Goal: Check status: Check status

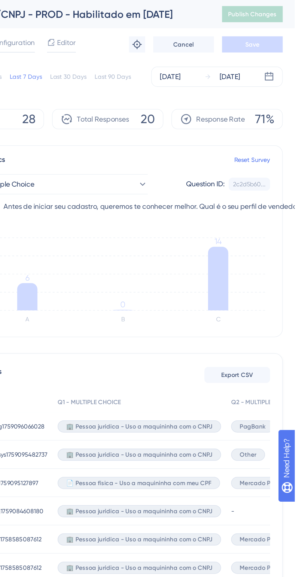
click at [278, 282] on span "Other" at bounding box center [277, 281] width 10 height 5
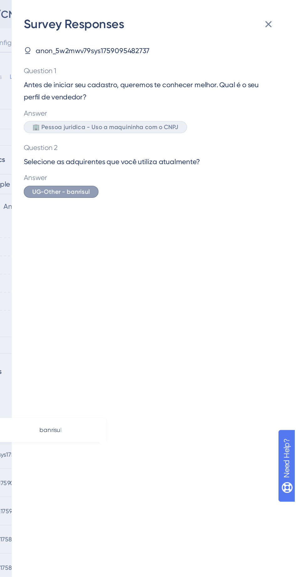
click at [293, 14] on button at bounding box center [290, 15] width 13 height 13
